Goal: Information Seeking & Learning: Check status

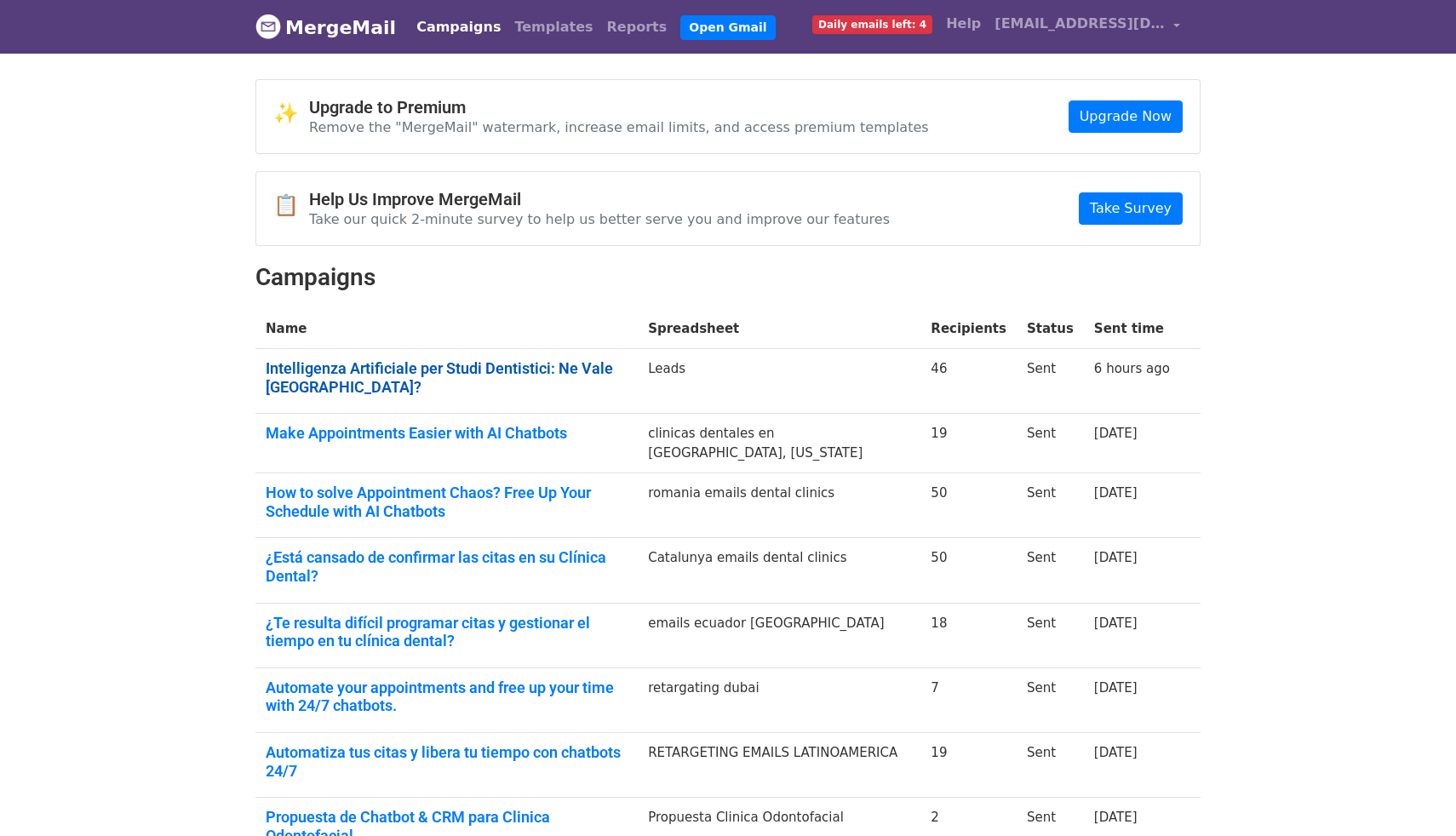
click at [463, 371] on link "Intelligenza Artificiale per Studi Dentistici: Ne Vale [GEOGRAPHIC_DATA]?" at bounding box center [446, 378] width 362 height 37
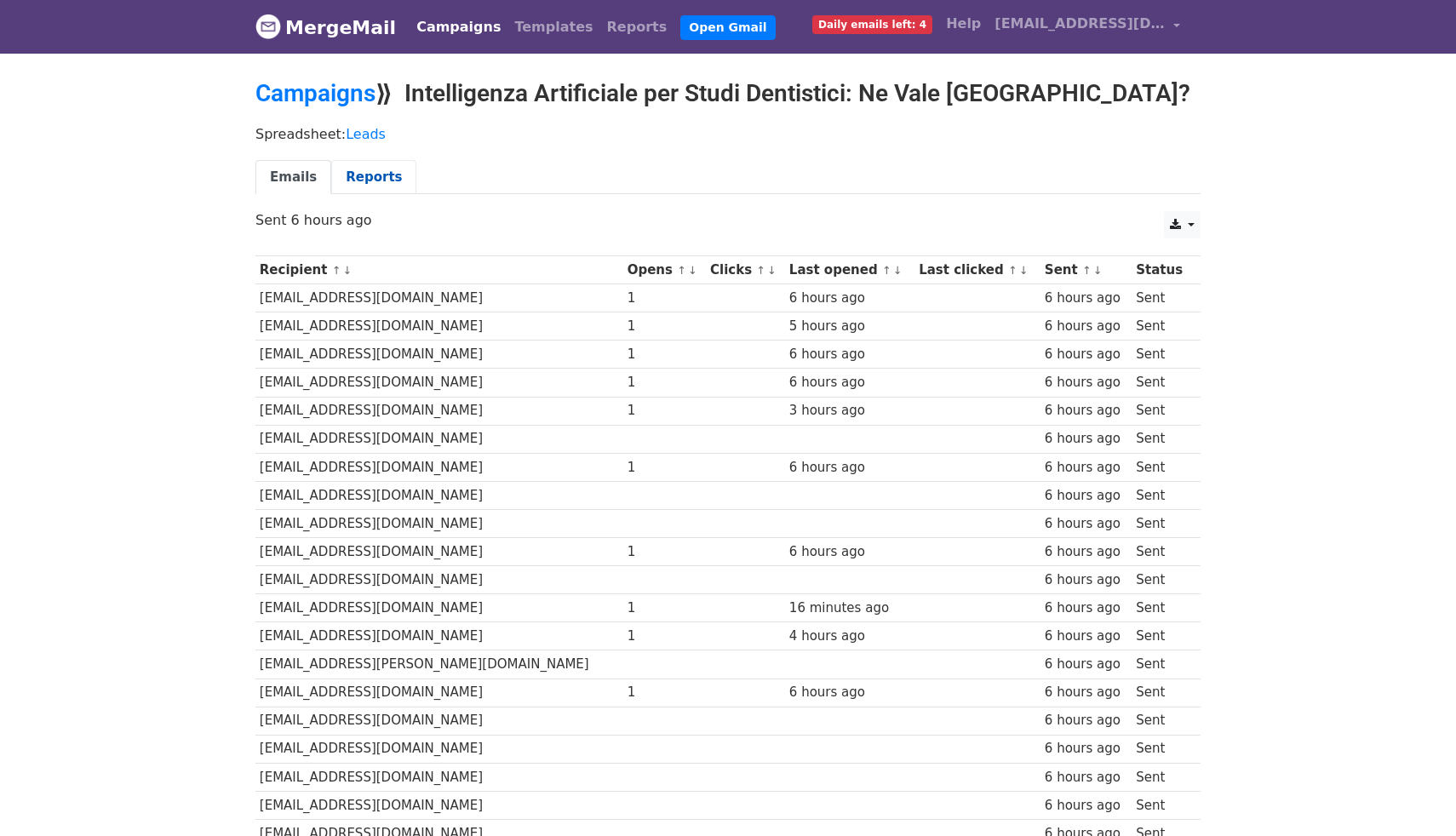
click at [365, 180] on link "Reports" at bounding box center [373, 178] width 85 height 35
